Goal: Task Accomplishment & Management: Use online tool/utility

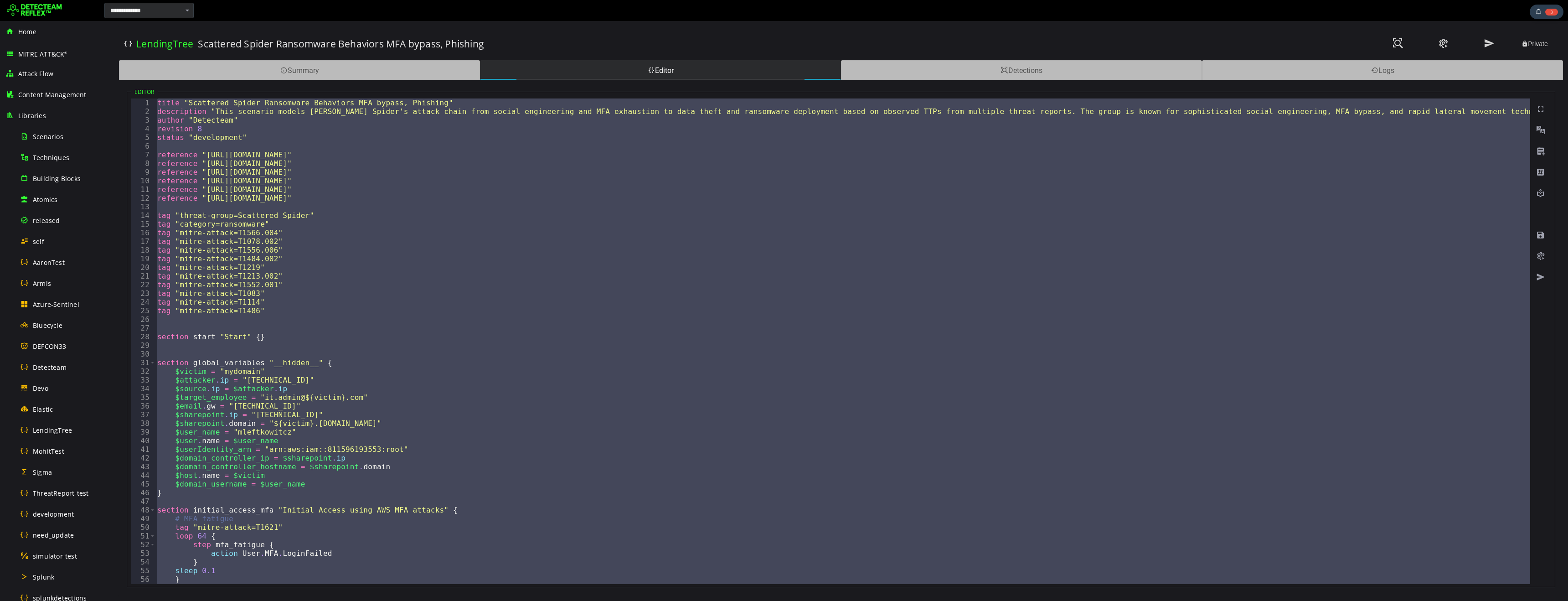
scroll to position [0, 1]
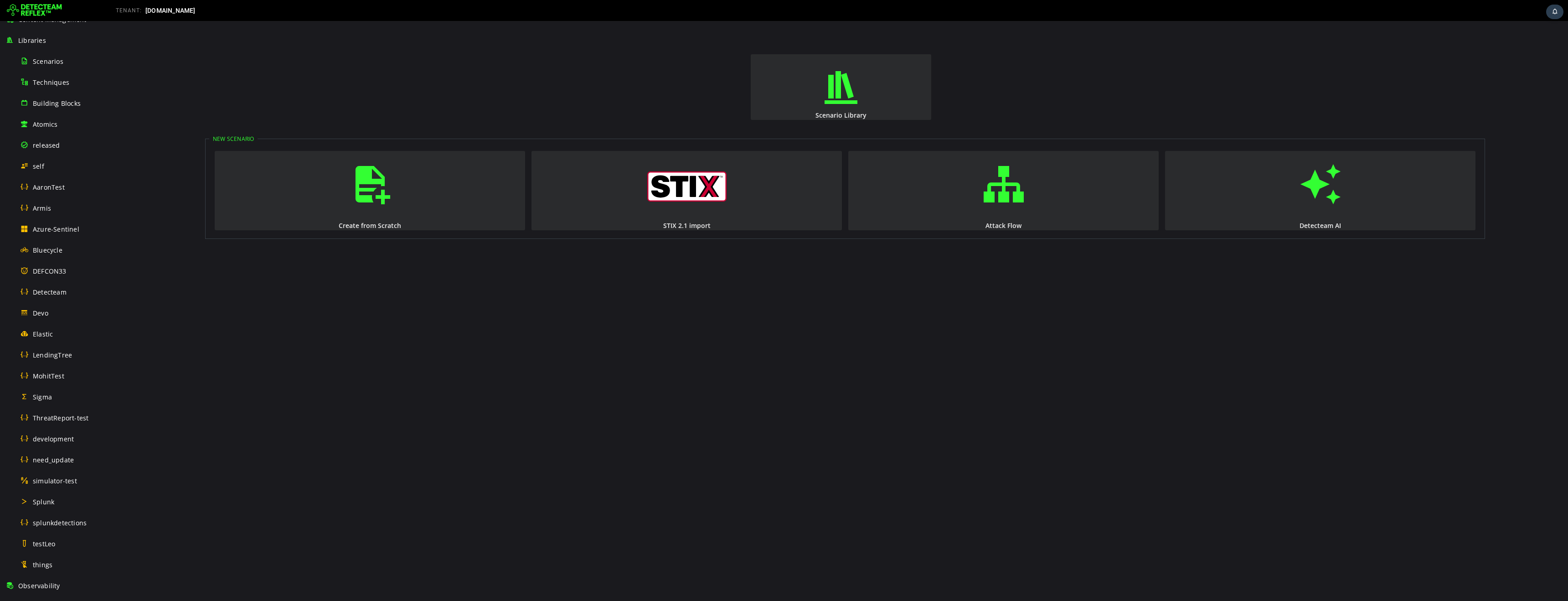
scroll to position [71, 0]
click at [58, 362] on span "LendingTree" at bounding box center [52, 359] width 39 height 9
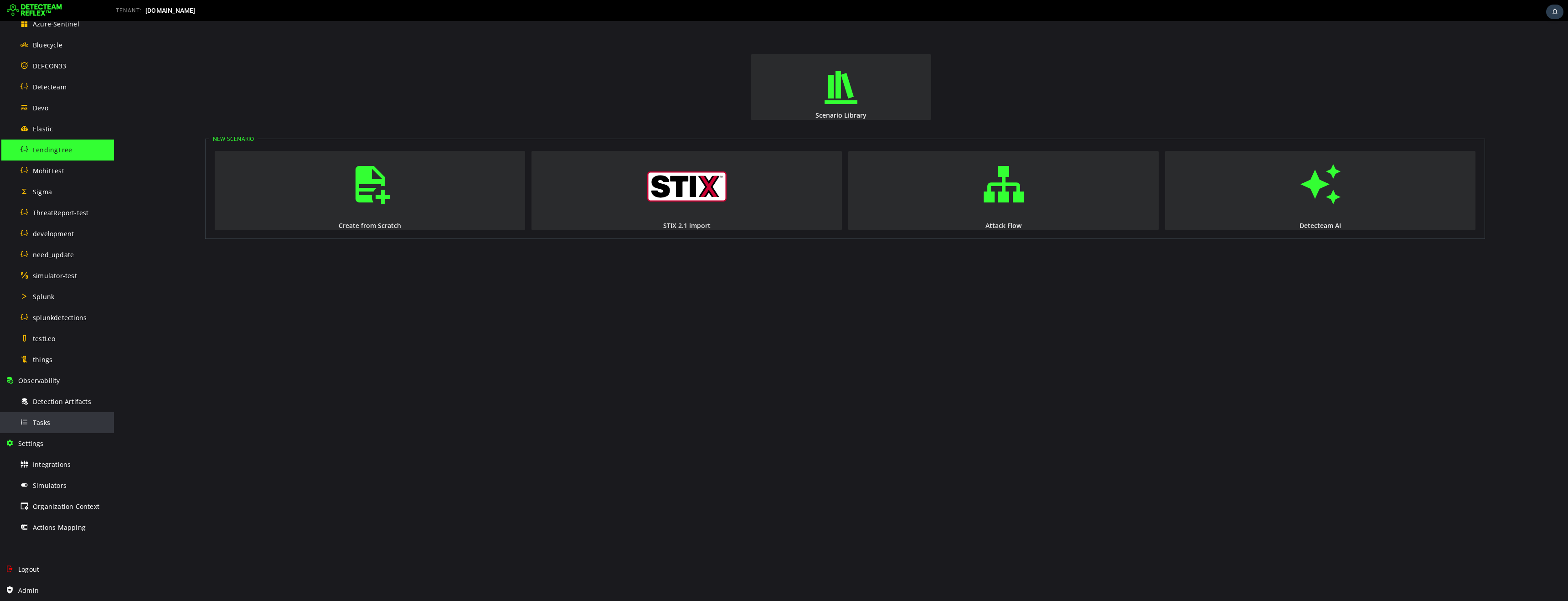
click at [47, 420] on span "Tasks" at bounding box center [41, 422] width 17 height 9
click at [40, 154] on div "LendingTree" at bounding box center [64, 149] width 89 height 21
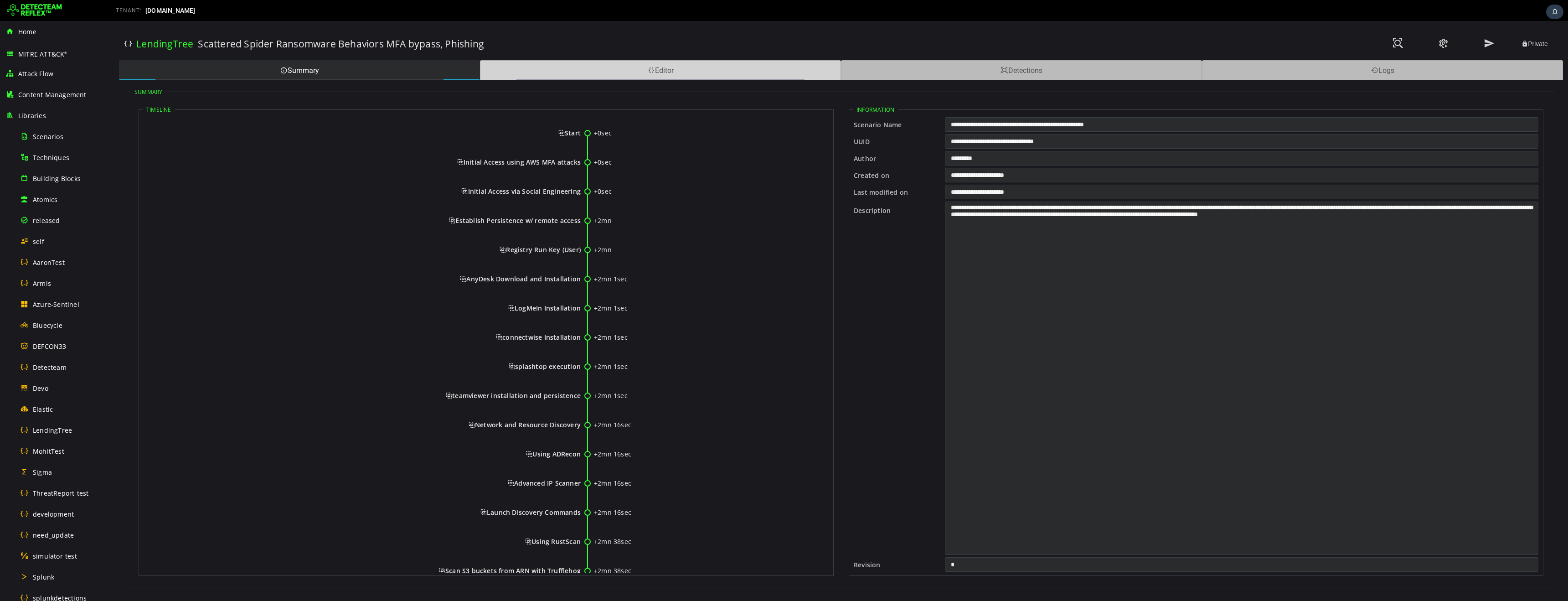
click at [560, 79] on div "Editor" at bounding box center [660, 70] width 361 height 20
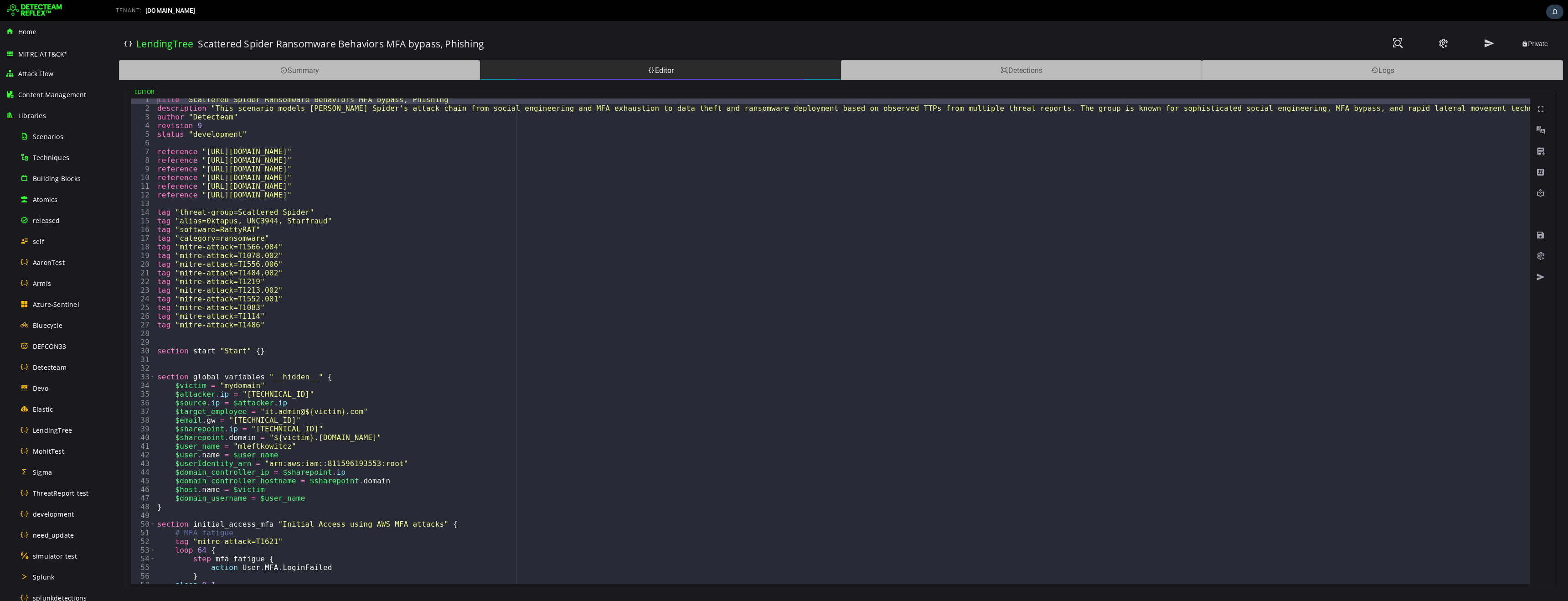
scroll to position [3, 0]
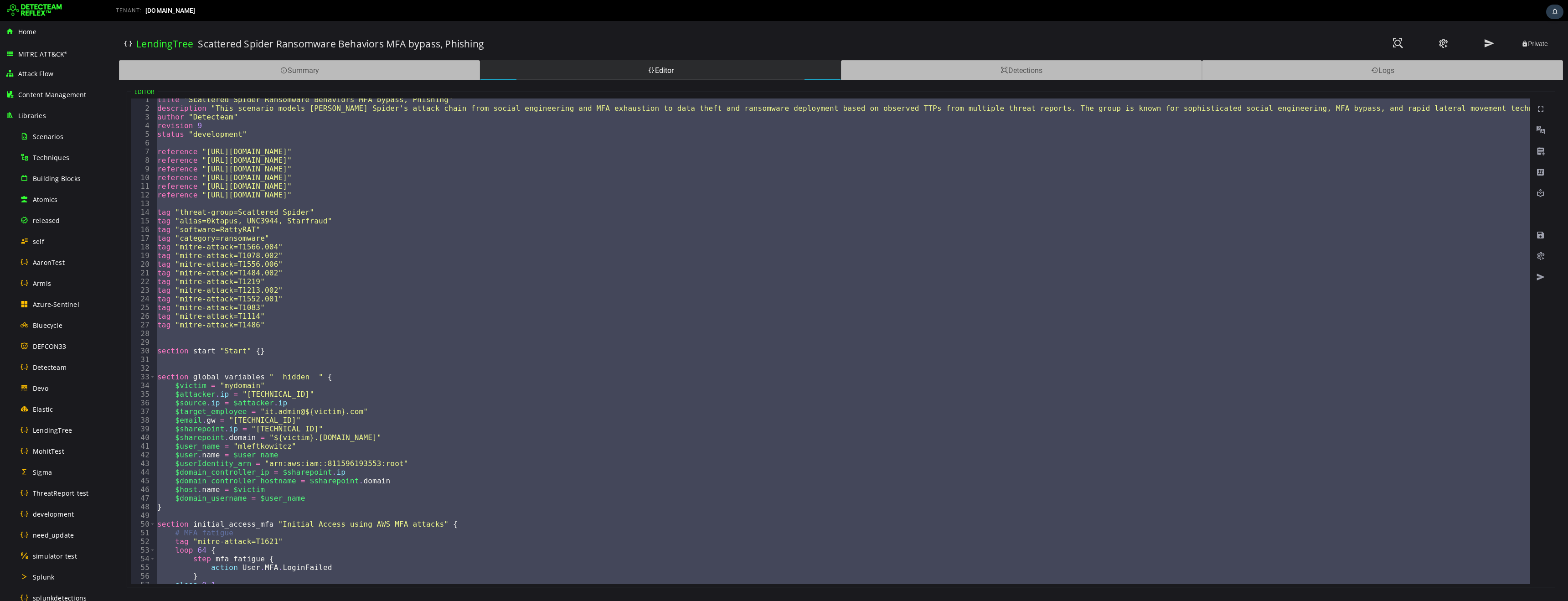
paste textarea
type textarea "**********"
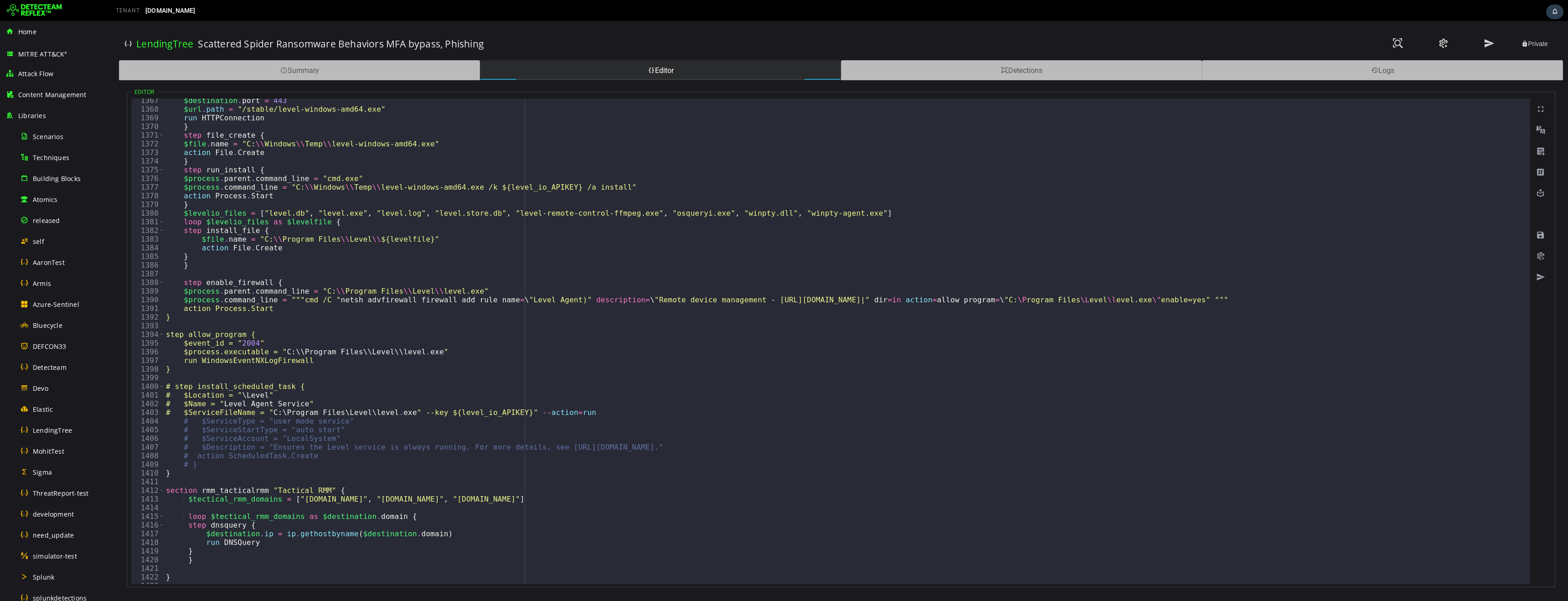
scroll to position [11847, 0]
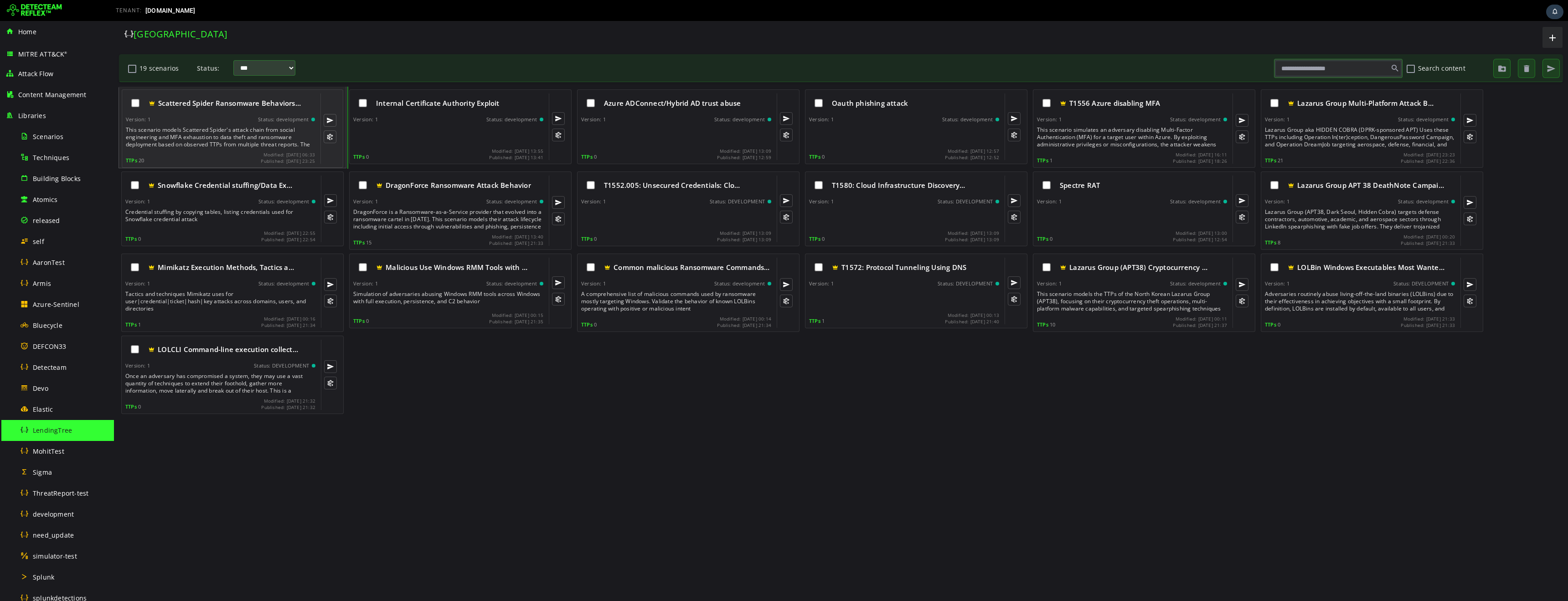
click at [240, 137] on div "This scenario models Scattered Spider's attack chain from social engineering an…" at bounding box center [221, 137] width 191 height 22
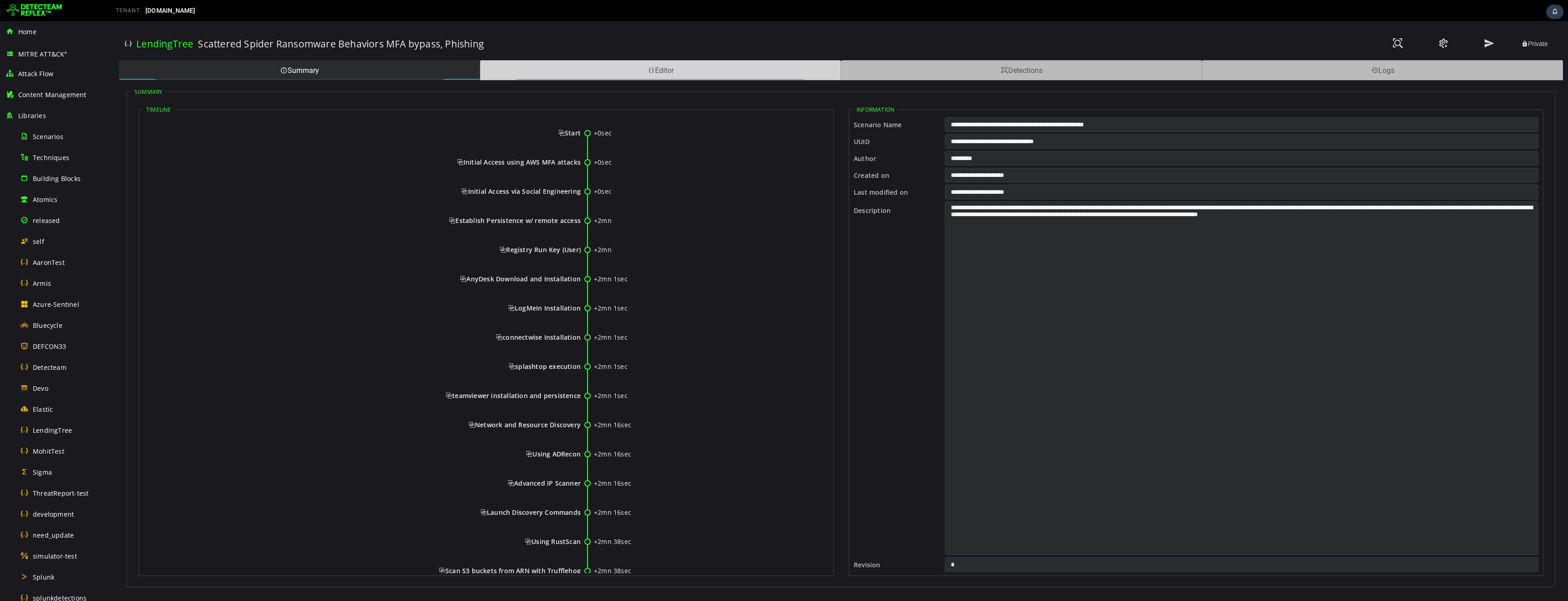
click at [584, 72] on div "Editor" at bounding box center [660, 70] width 361 height 20
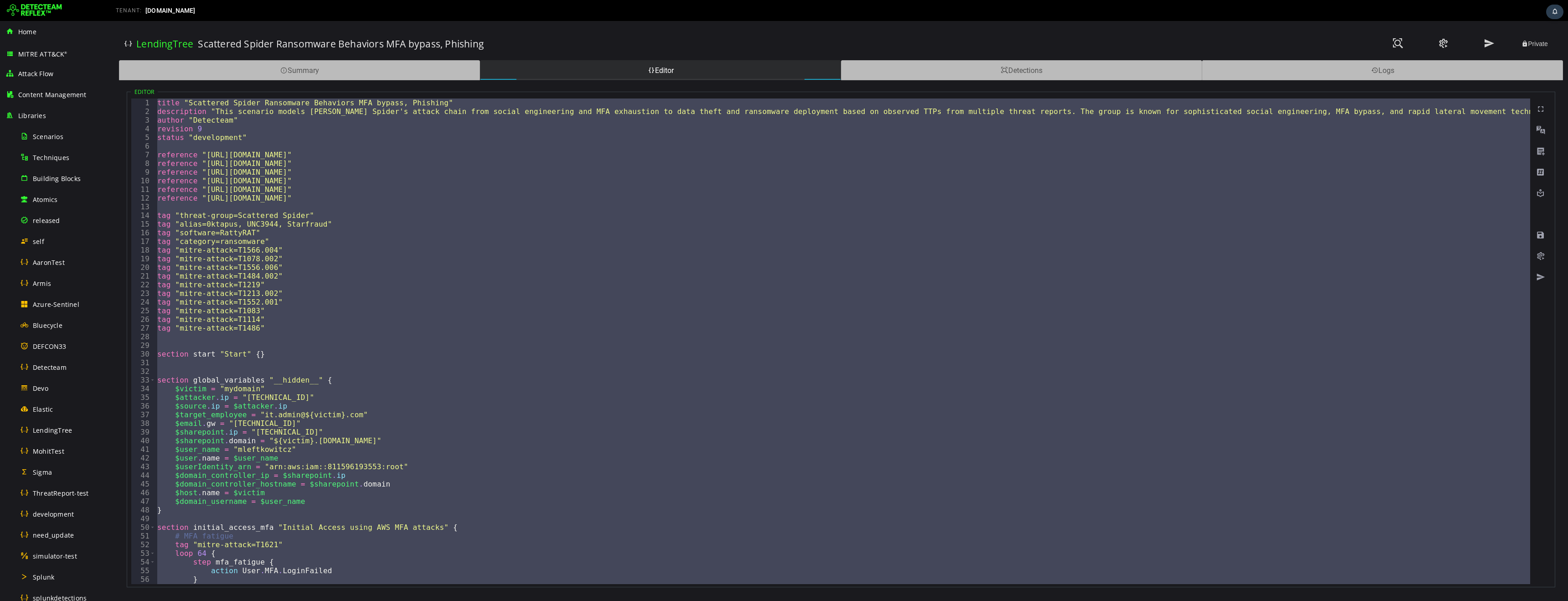
paste textarea
type textarea "**********"
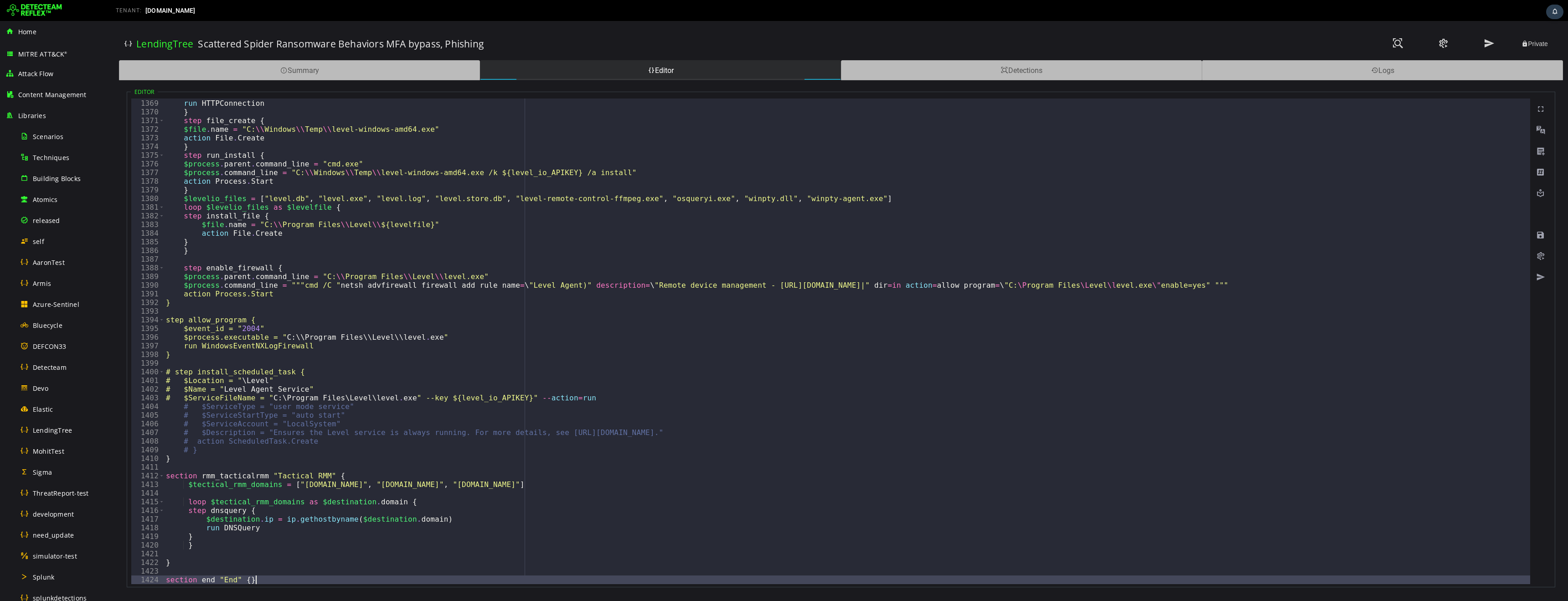
scroll to position [11853, 0]
click at [1541, 235] on span at bounding box center [1541, 235] width 9 height 9
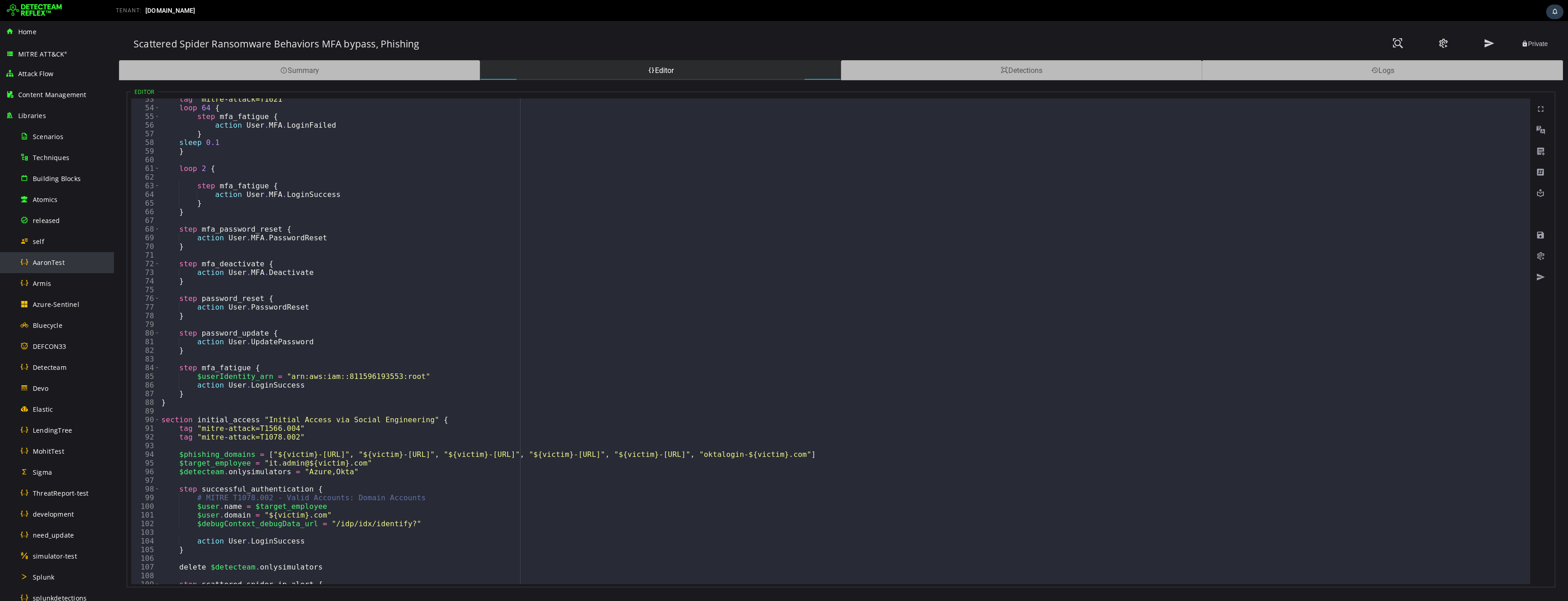
scroll to position [0, 0]
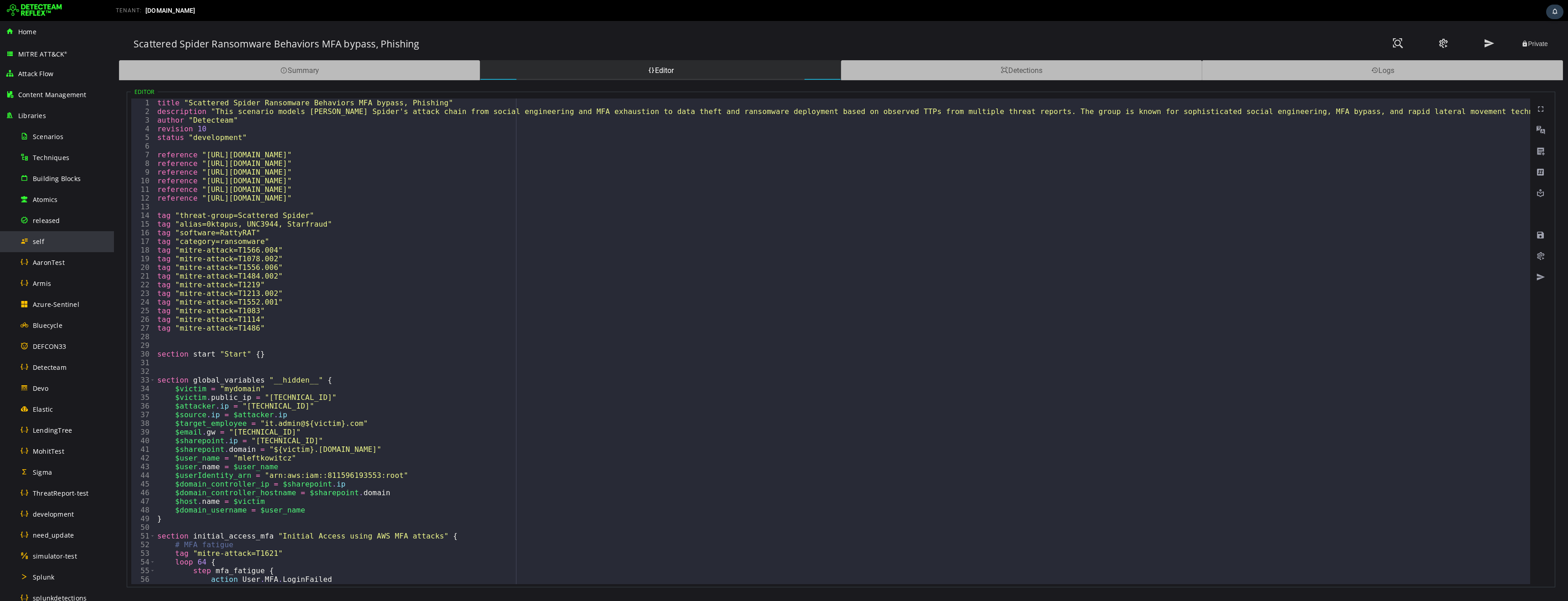
click at [39, 244] on span "self" at bounding box center [39, 242] width 11 height 9
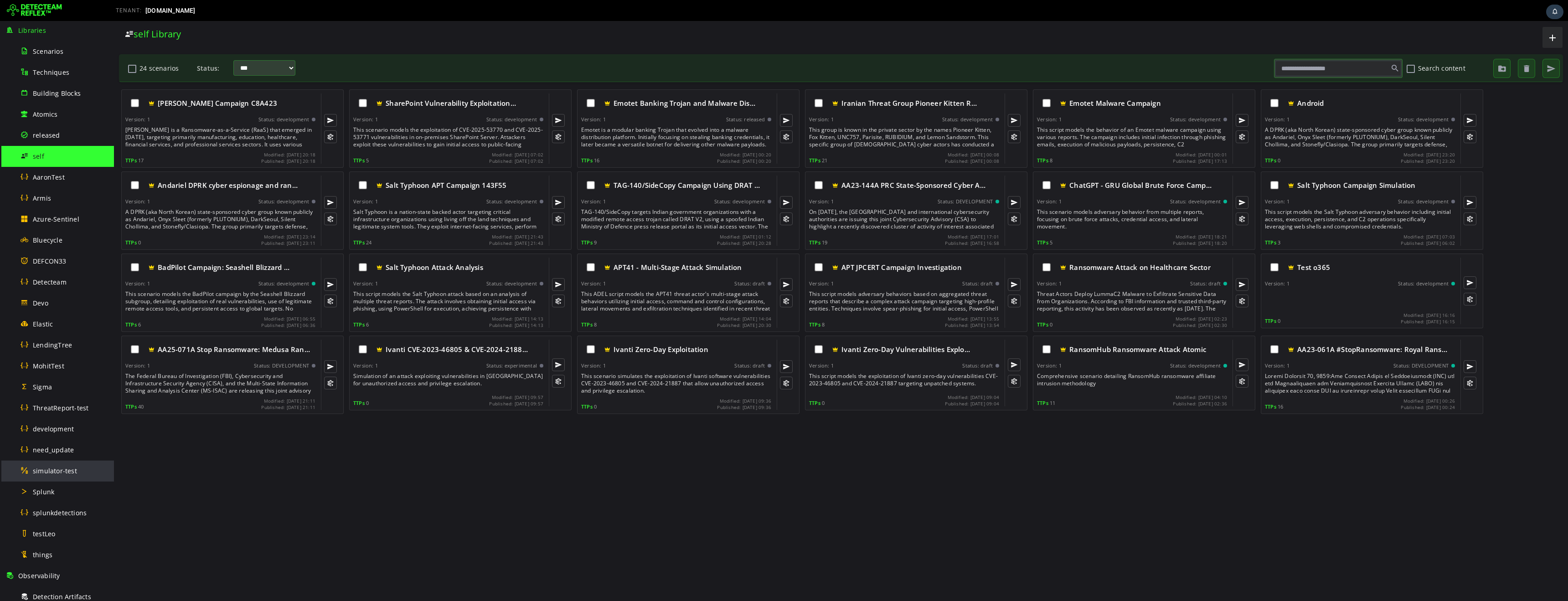
scroll to position [88, 0]
click at [59, 343] on span "LendingTree" at bounding box center [52, 342] width 39 height 9
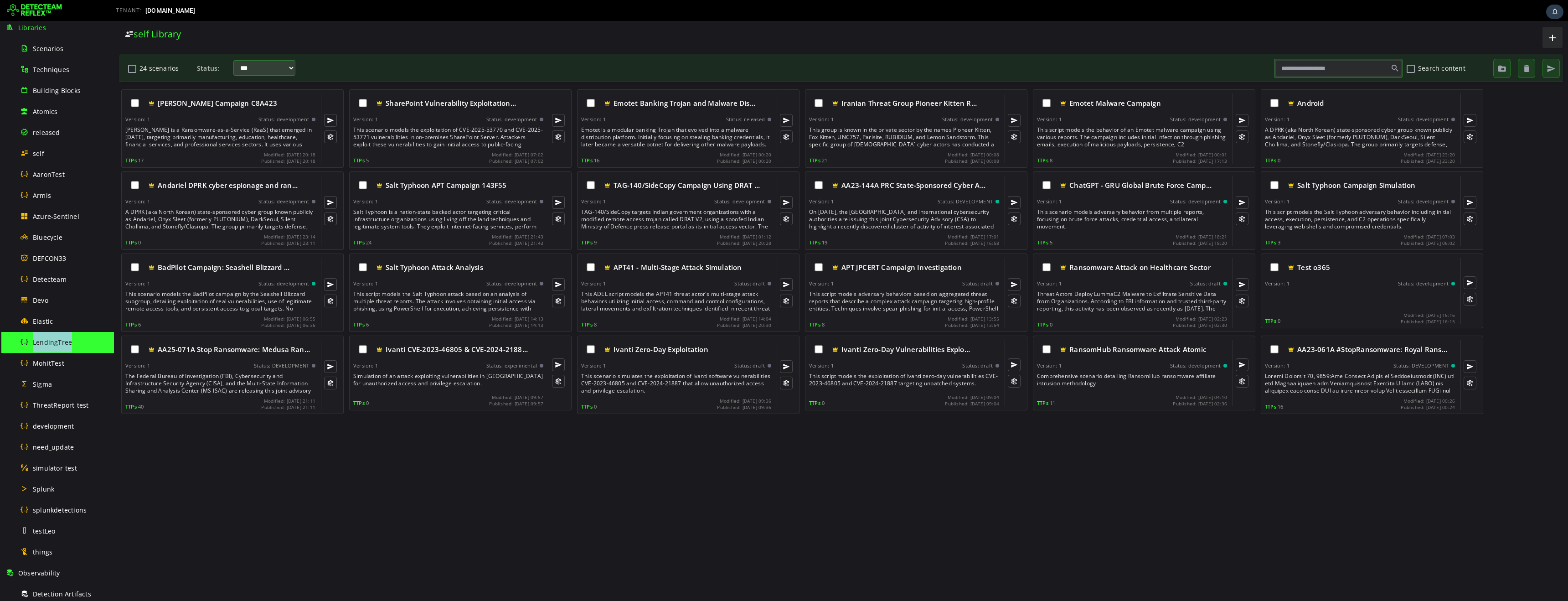
click at [59, 343] on span "LendingTree" at bounding box center [52, 342] width 39 height 9
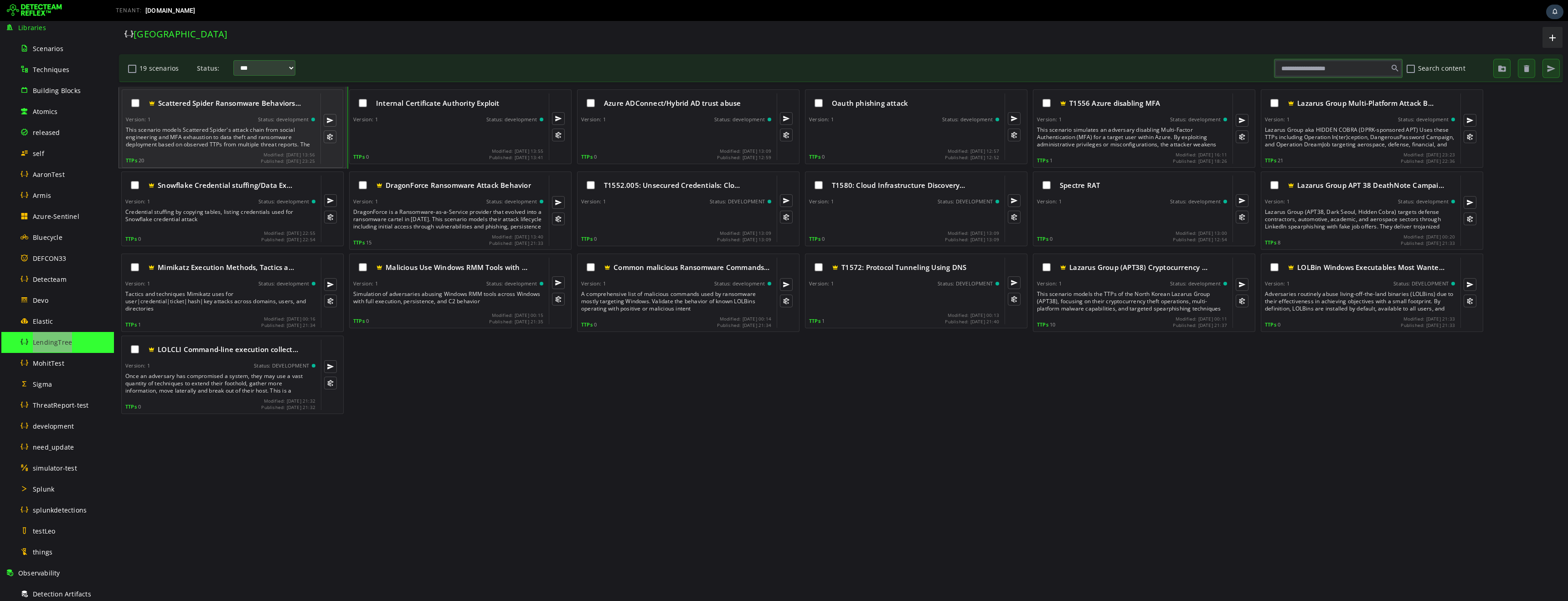
click at [208, 141] on div "This scenario models Scattered Spider's attack chain from social engineering an…" at bounding box center [221, 137] width 191 height 22
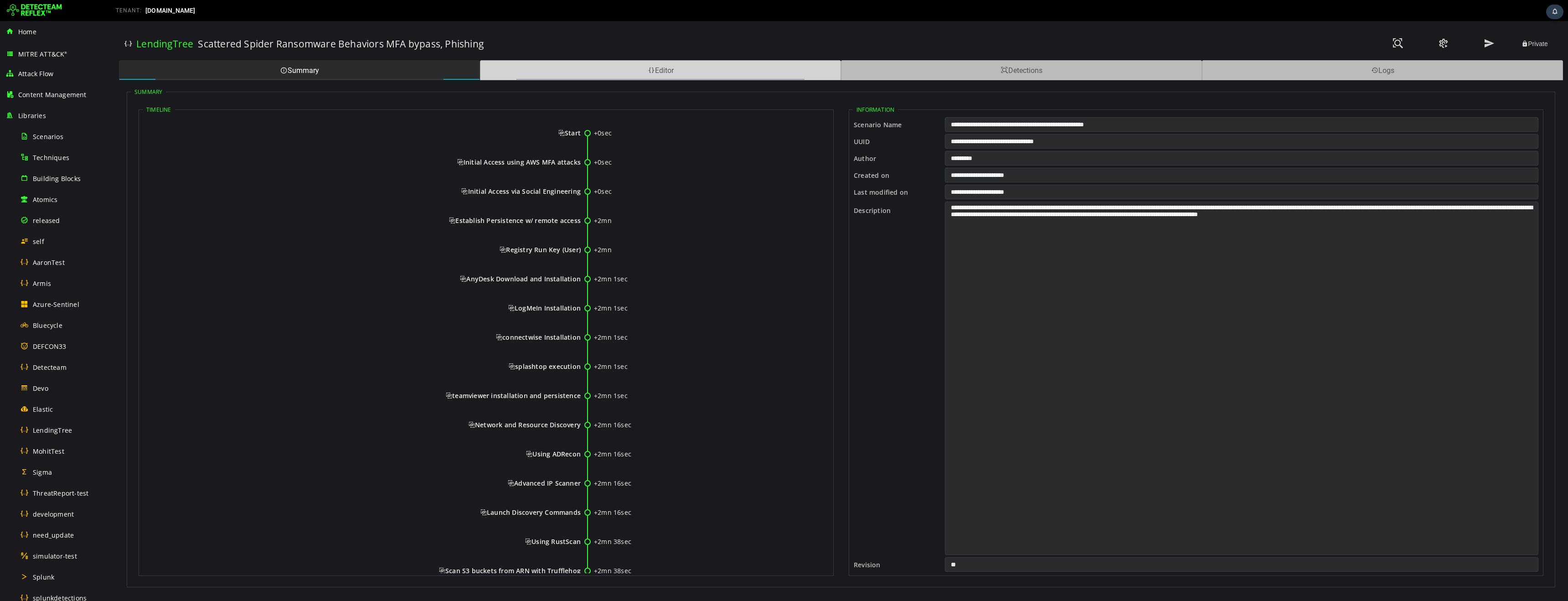
click at [585, 72] on div "Editor" at bounding box center [660, 70] width 361 height 20
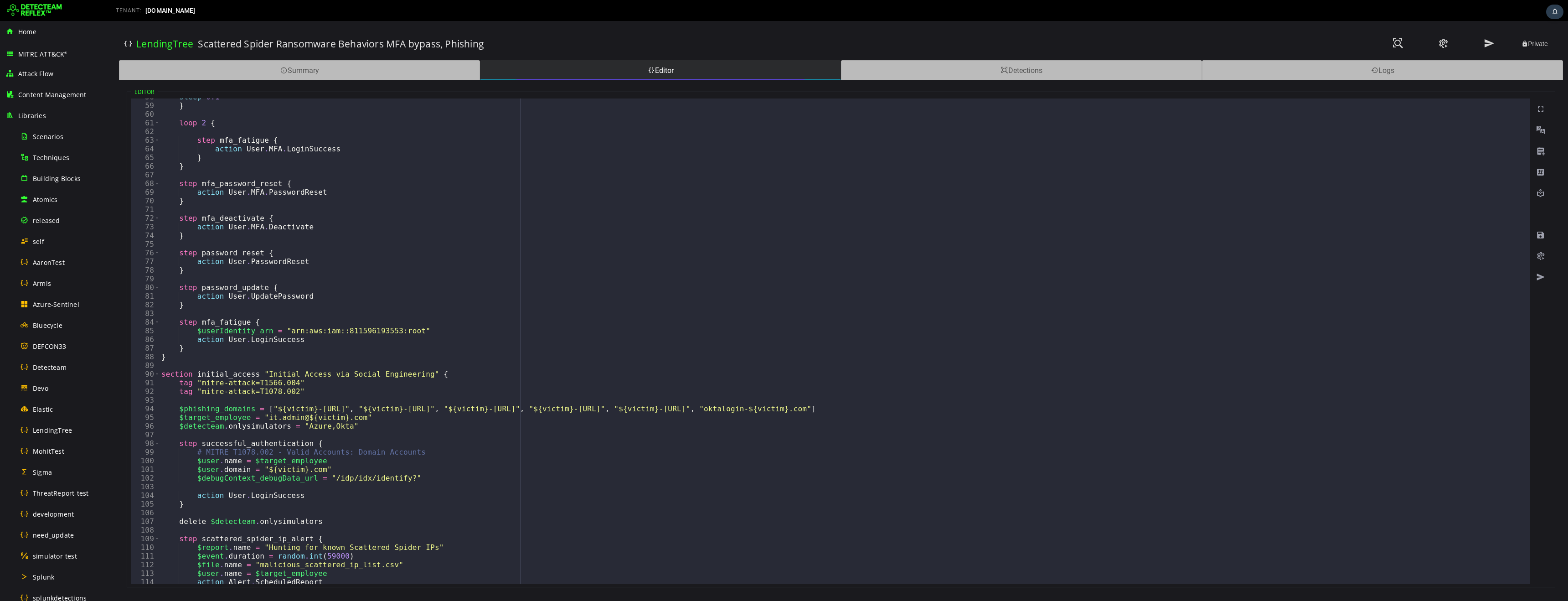
scroll to position [500, 0]
type textarea "**********"
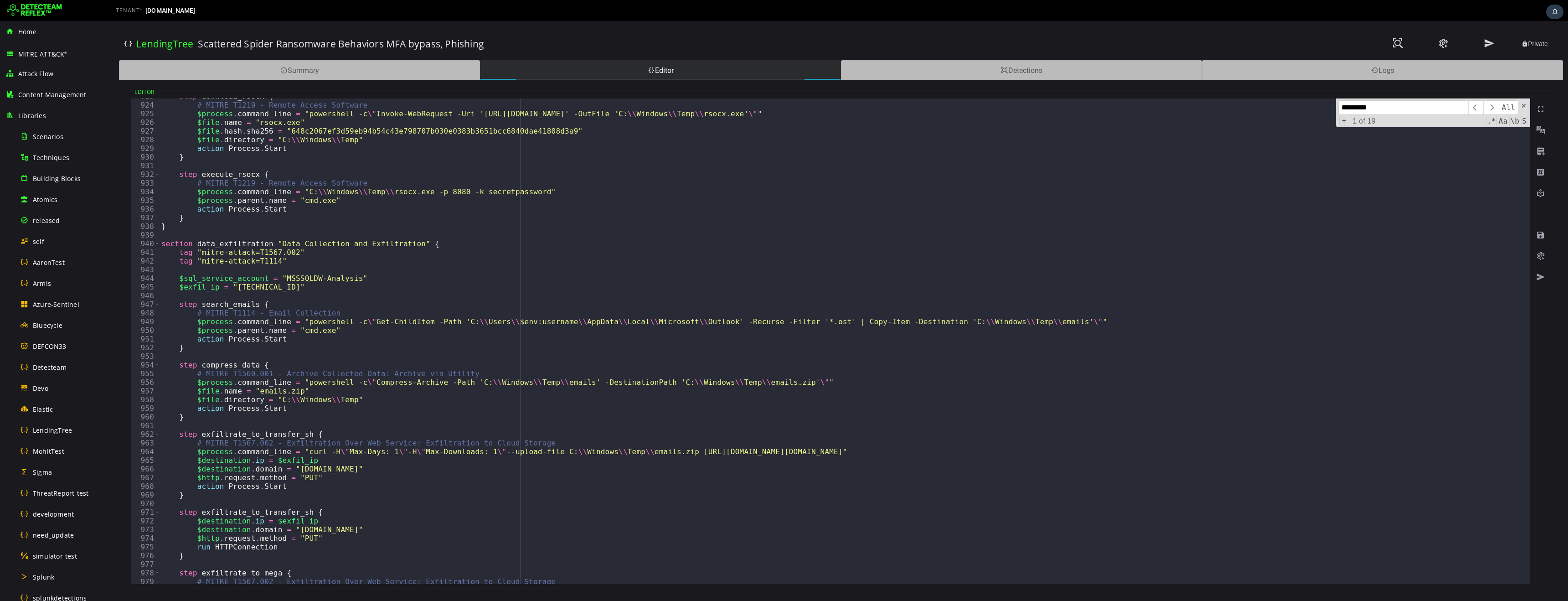
scroll to position [7995, 0]
type input "*********"
click at [1540, 255] on span at bounding box center [1541, 256] width 9 height 9
click at [1539, 278] on span at bounding box center [1541, 277] width 9 height 9
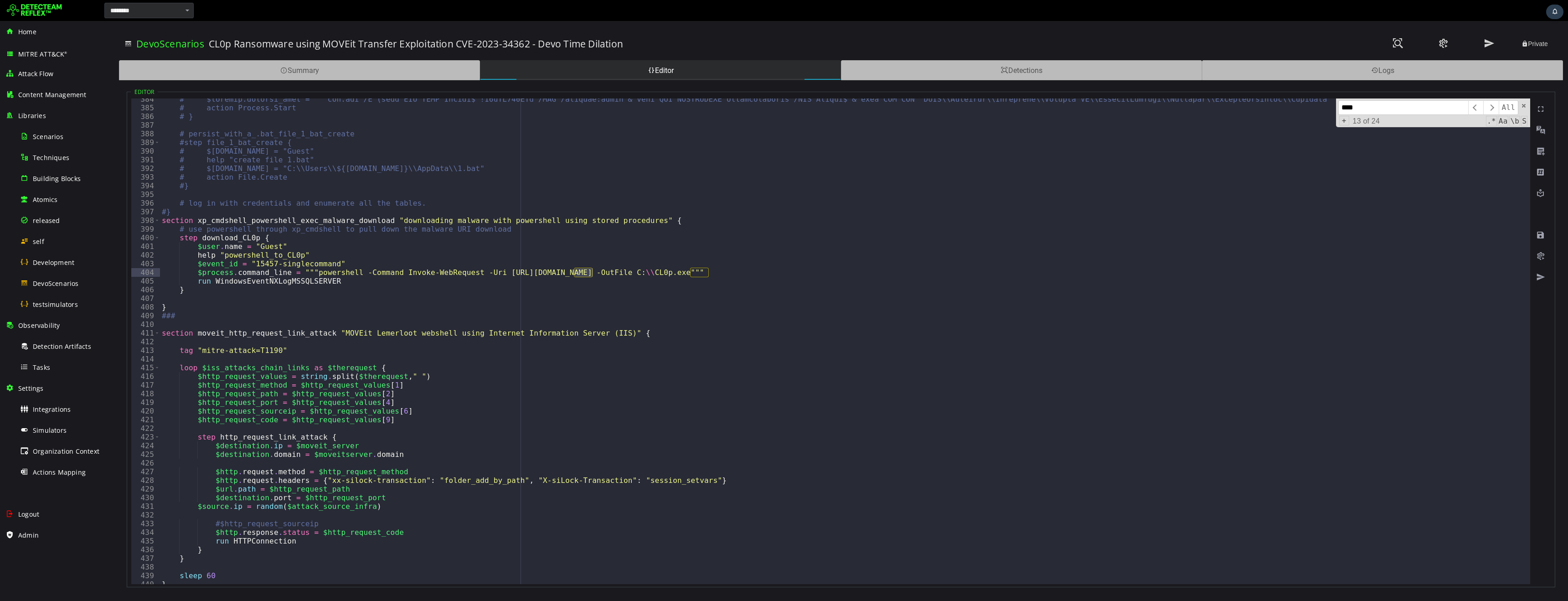
scroll to position [3199, 0]
